Goal: Check status: Check status

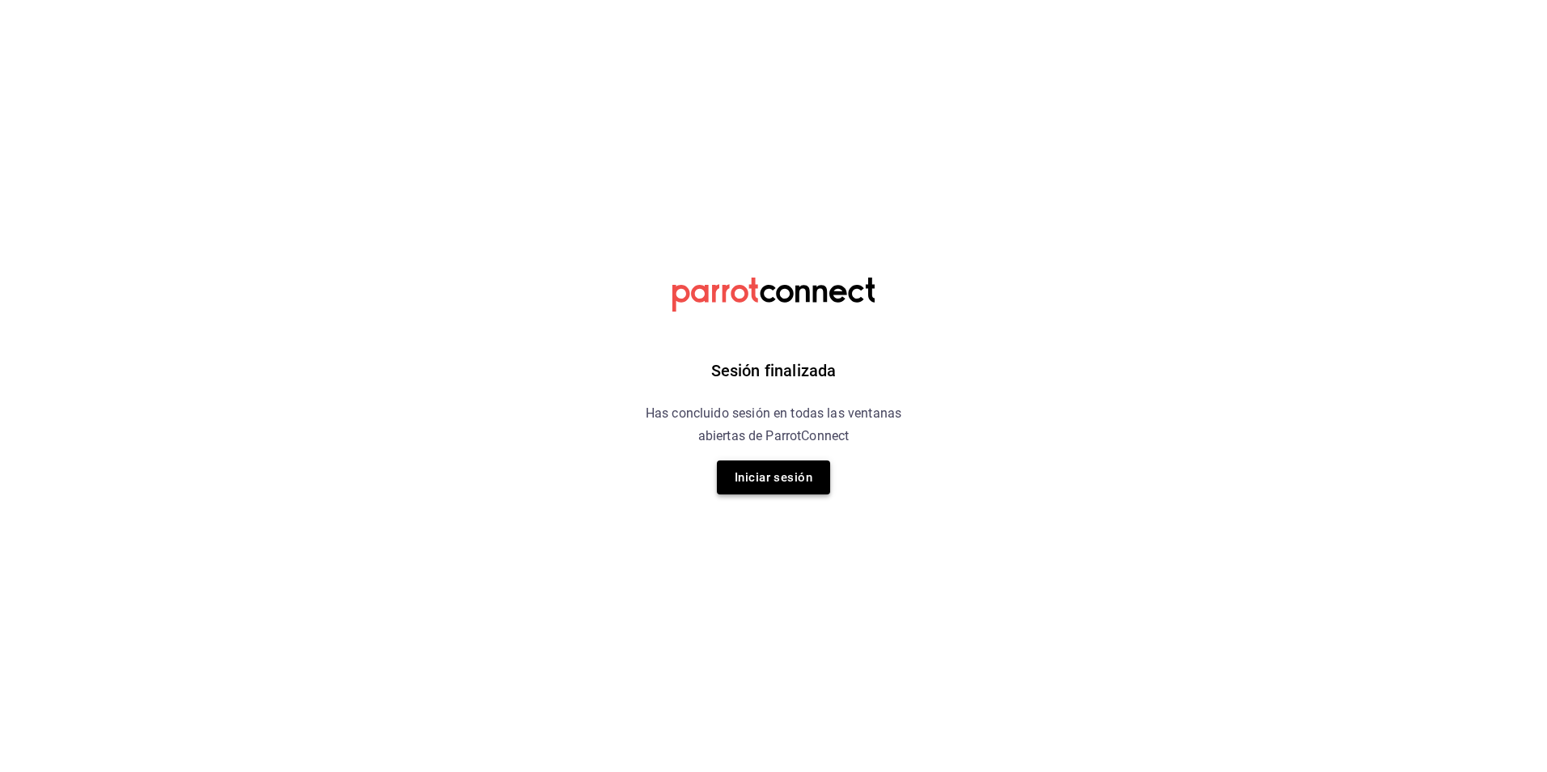
click at [759, 464] on button "Iniciar sesión" at bounding box center [773, 477] width 113 height 34
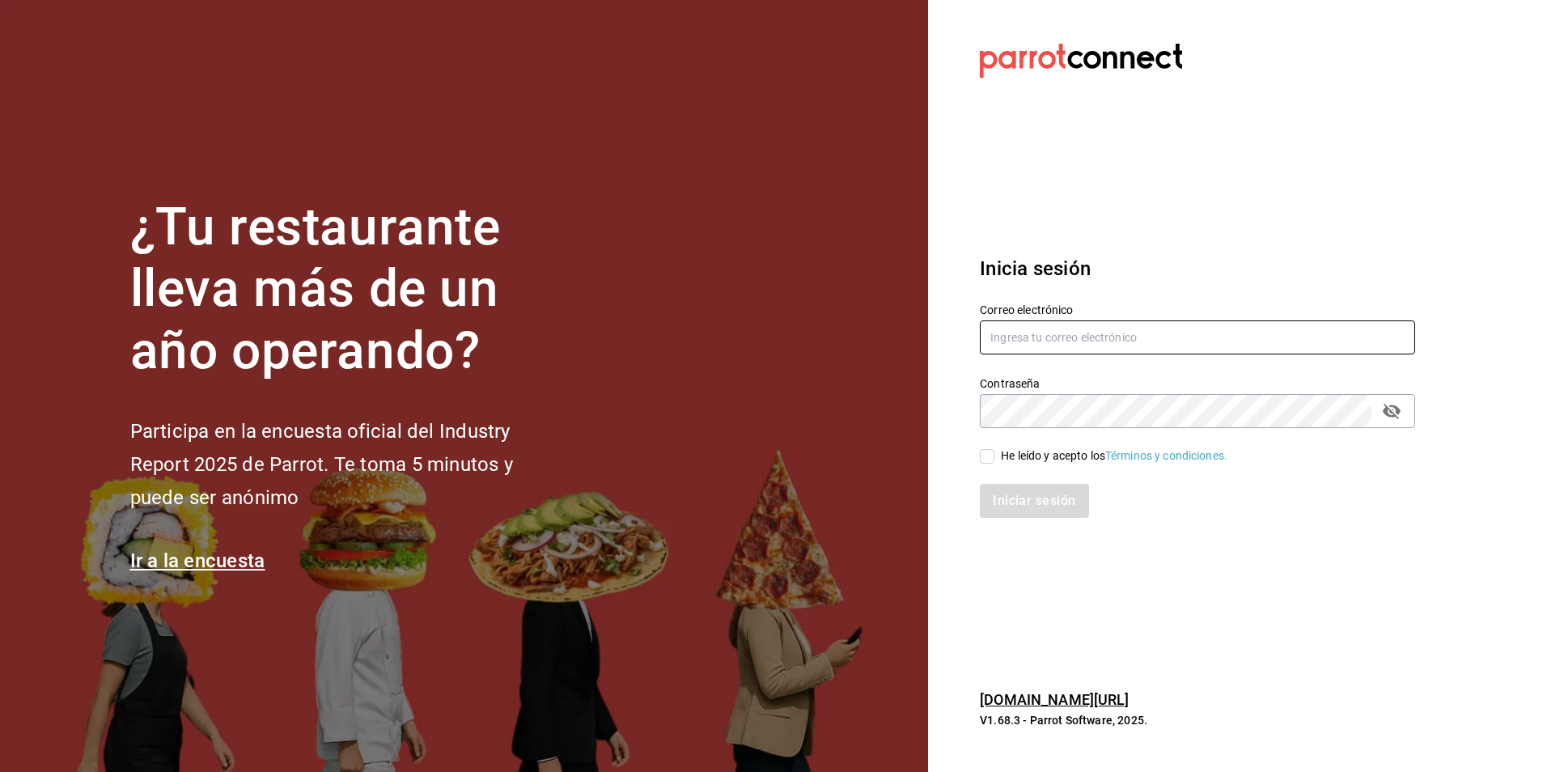
type input "Animal.tijuana@grupocosteno.com"
click at [1020, 454] on div "He leído y acepto los Términos y condiciones." at bounding box center [1114, 455] width 227 height 17
click at [995, 454] on input "He leído y acepto los Términos y condiciones." at bounding box center [987, 456] width 15 height 15
checkbox input "true"
click at [1016, 511] on button "Iniciar sesión" at bounding box center [1035, 501] width 110 height 34
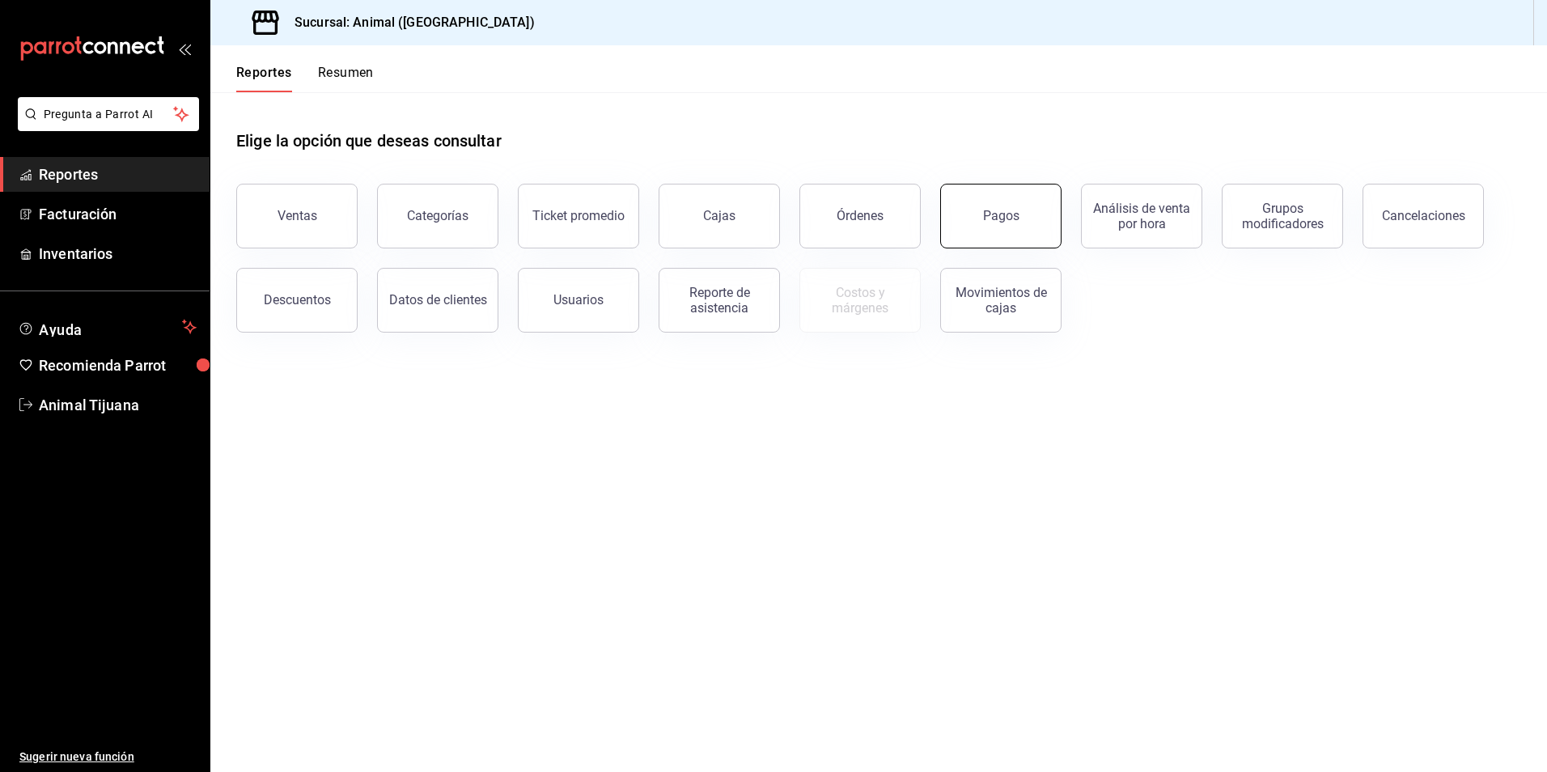
click at [990, 223] on div "Pagos" at bounding box center [1001, 215] width 36 height 15
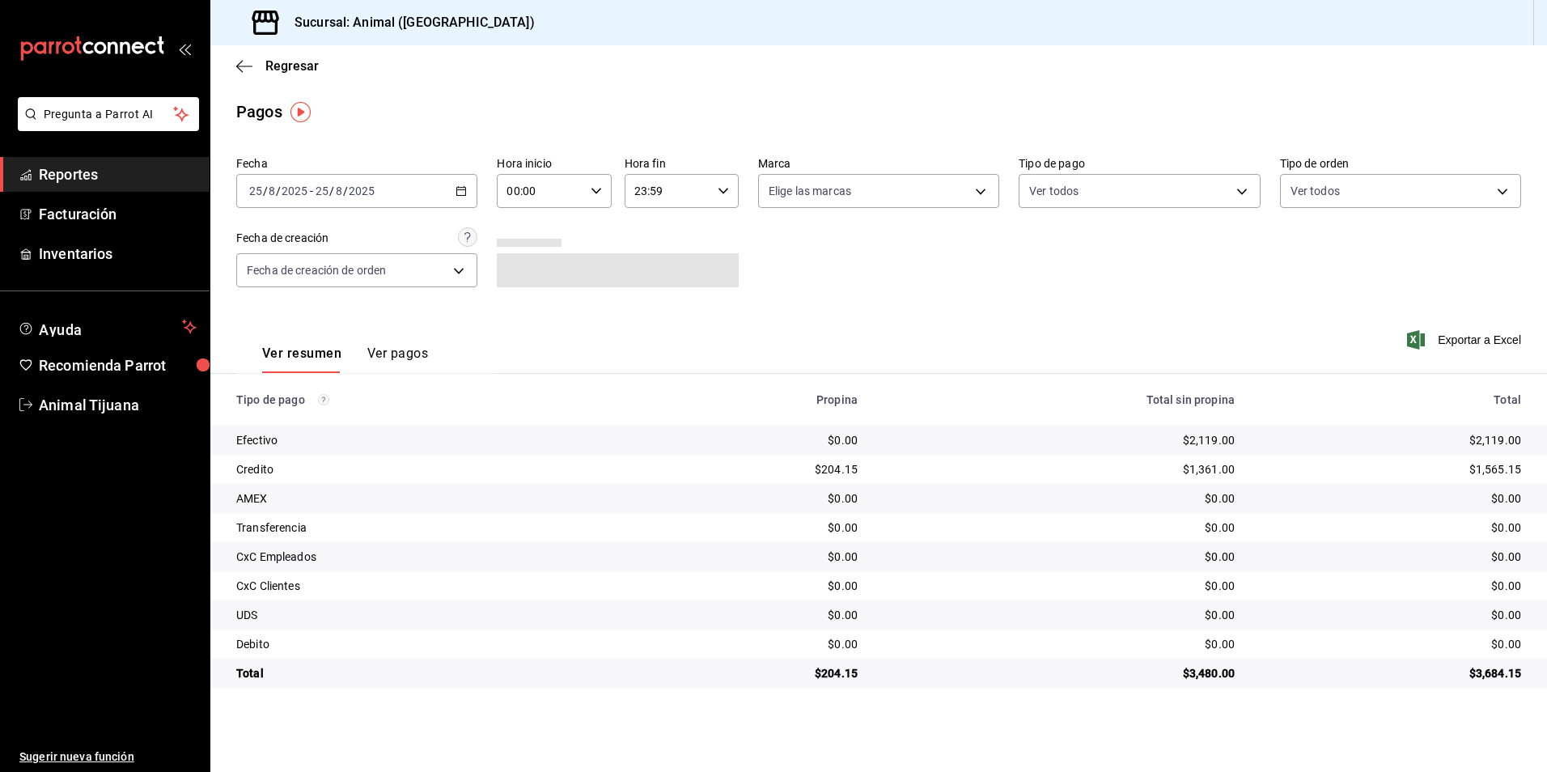
click at [539, 184] on input "00:00" at bounding box center [540, 191] width 87 height 32
click at [520, 303] on span "04" at bounding box center [526, 306] width 32 height 13
type input "04:00"
drag, startPoint x: 886, startPoint y: 268, endPoint x: 912, endPoint y: 274, distance: 26.5
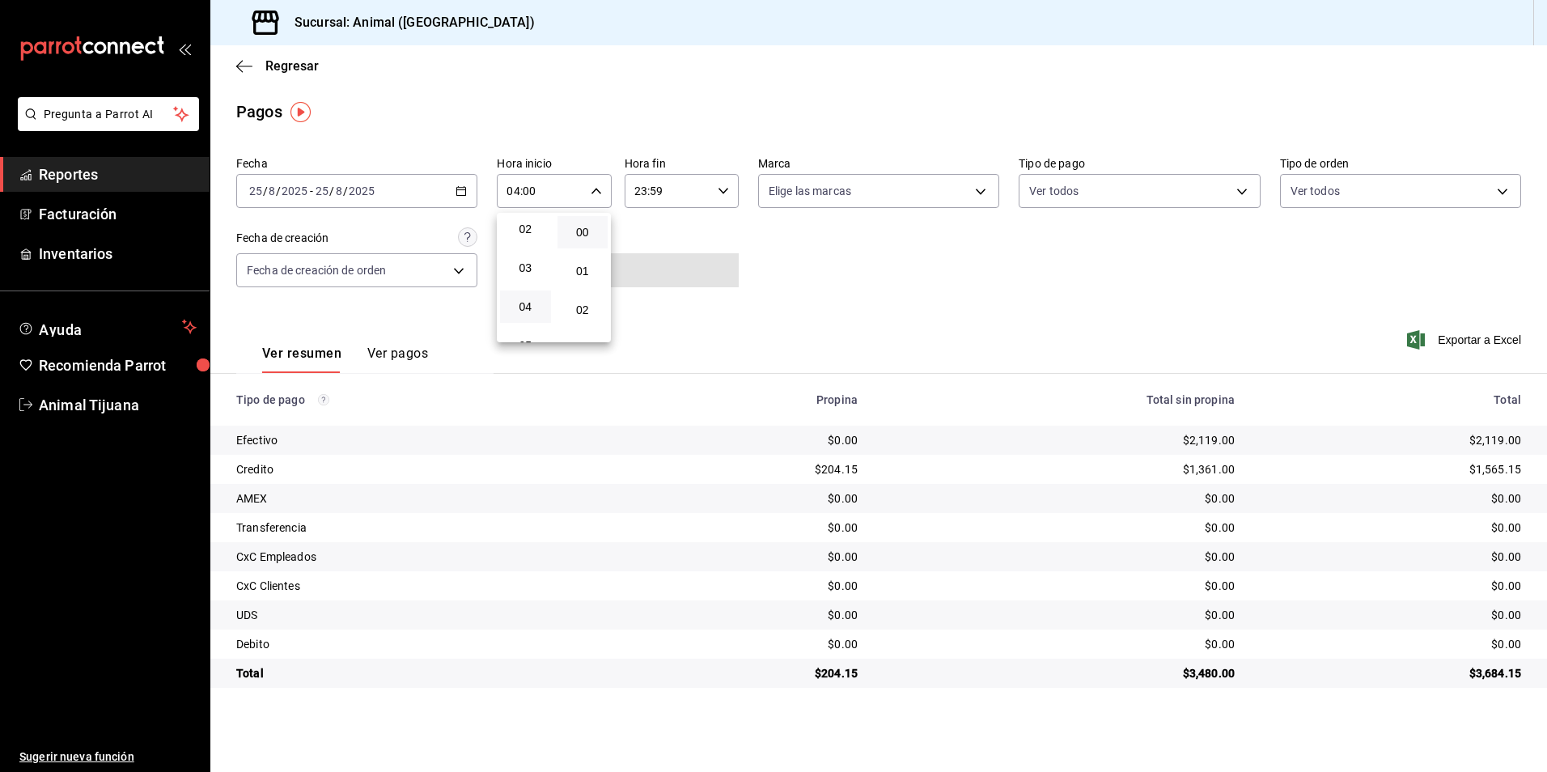
click at [886, 269] on div at bounding box center [773, 386] width 1547 height 772
click at [1130, 749] on main "Regresar Pagos Fecha [DATE] [DATE] - [DATE] [DATE] Hora inicio 04:00 Hora inici…" at bounding box center [878, 408] width 1337 height 727
